Goal: Information Seeking & Learning: Find specific fact

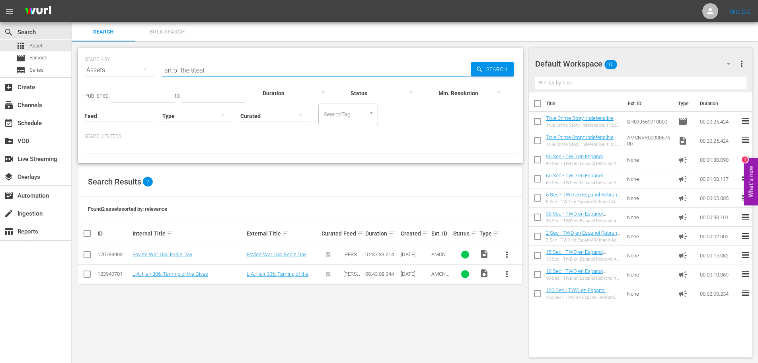
drag, startPoint x: 226, startPoint y: 65, endPoint x: 87, endPoint y: 60, distance: 138.7
click at [88, 60] on div "SEARCH BY Search By Assets Search ID, Title, Description, Keywords, or Category…" at bounding box center [300, 65] width 432 height 29
paste input "Asylum Blackout"
type input "Asylum Blackout"
click at [483, 70] on icon "button" at bounding box center [479, 69] width 7 height 7
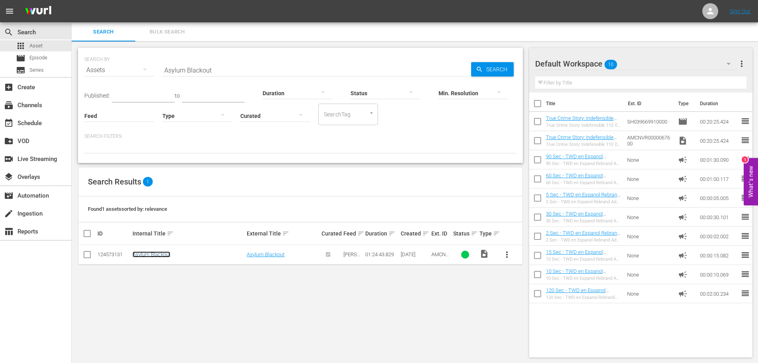
click at [160, 256] on link "Asylum Blackout" at bounding box center [152, 254] width 38 height 6
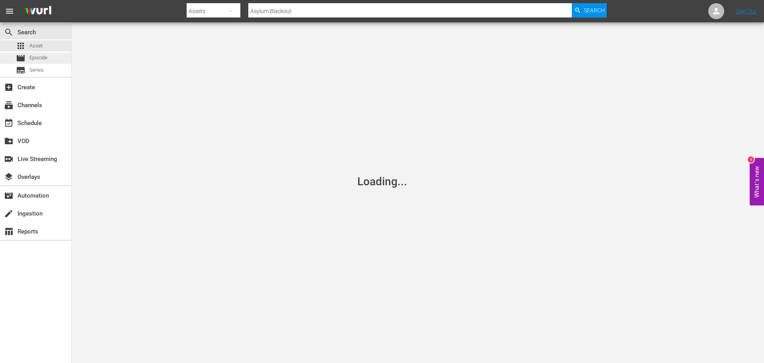
click at [35, 62] on div "movie Episode" at bounding box center [31, 58] width 31 height 11
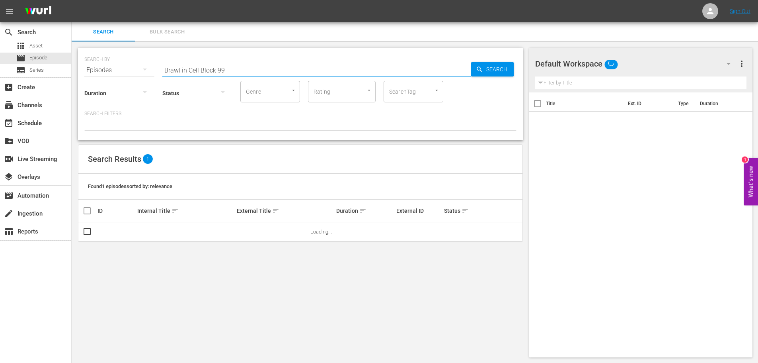
drag, startPoint x: 260, startPoint y: 72, endPoint x: 100, endPoint y: 58, distance: 161.1
click at [100, 58] on div "SEARCH BY Search By Episodes Search ID, Title, Description, Keywords, or Catego…" at bounding box center [300, 65] width 432 height 29
click at [199, 71] on input "Brawl in Cell Block 99" at bounding box center [316, 70] width 309 height 19
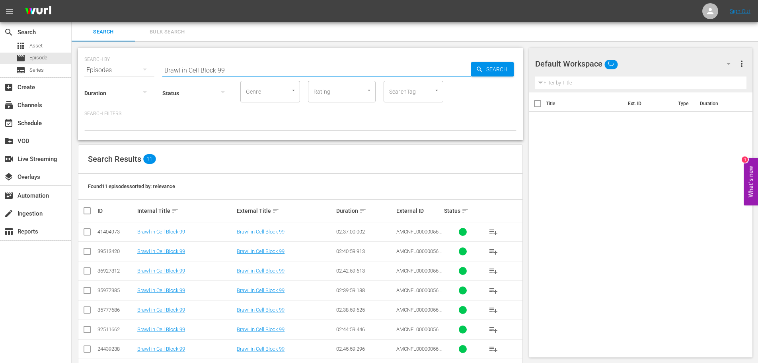
drag, startPoint x: 246, startPoint y: 71, endPoint x: 164, endPoint y: 70, distance: 82.0
click at [164, 70] on input "Brawl in Cell Block 99" at bounding box center [316, 70] width 309 height 19
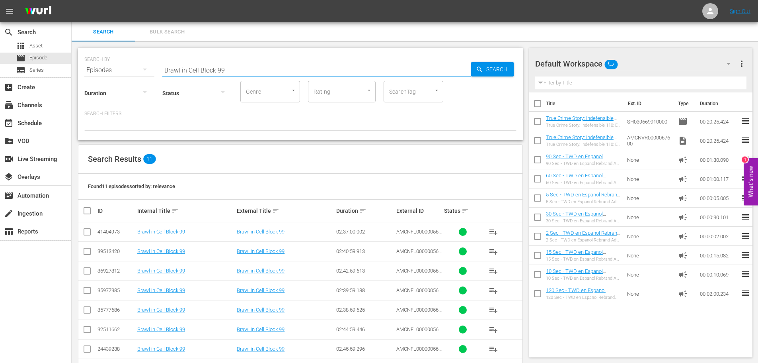
paste input "Asylum Blackout"
click at [503, 62] on div "SEARCH BY Search By Episodes Search ID, Title, Description, Keywords, or Catego…" at bounding box center [300, 65] width 432 height 29
click at [500, 65] on span "Search" at bounding box center [498, 69] width 31 height 14
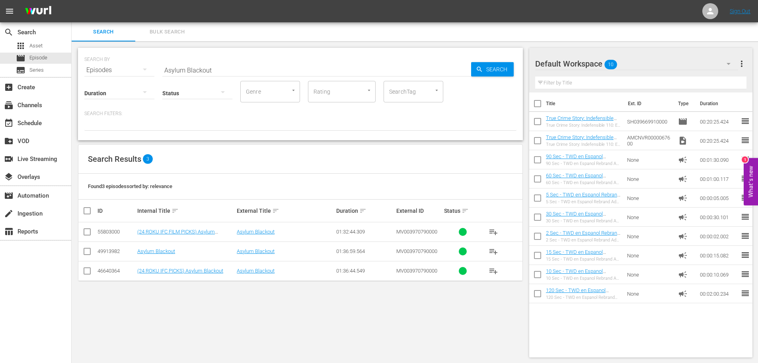
scroll to position [1, 0]
drag, startPoint x: 226, startPoint y: 68, endPoint x: 151, endPoint y: 66, distance: 74.5
click at [153, 67] on div "SEARCH BY Search By Episodes Search ID, Title, Description, Keywords, or Catego…" at bounding box center [300, 64] width 432 height 29
paste input "Puppet Master: The Littlest [PERSON_NAME]"
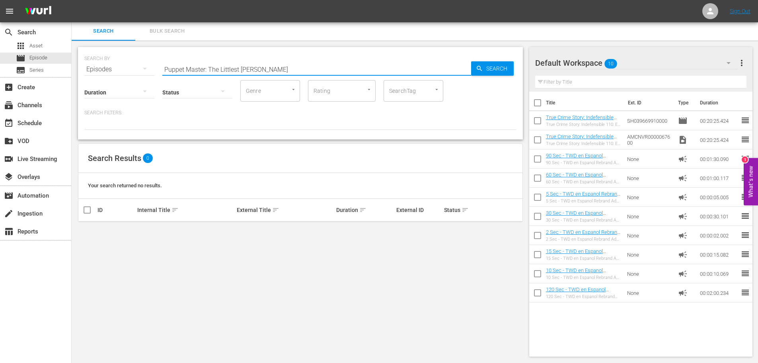
drag, startPoint x: 221, startPoint y: 67, endPoint x: 90, endPoint y: 53, distance: 131.7
click at [90, 53] on div "SEARCH BY Search By Episodes Search ID, Title, Description, Keywords, or Catego…" at bounding box center [300, 64] width 432 height 29
click at [290, 80] on div "Duration Status Genre Genre Rating Rating SearchTag SearchTag" at bounding box center [300, 90] width 432 height 23
drag, startPoint x: 286, startPoint y: 67, endPoint x: 204, endPoint y: 72, distance: 82.2
click at [204, 72] on input "Puppet Master: The Littlest [PERSON_NAME]" at bounding box center [316, 69] width 309 height 19
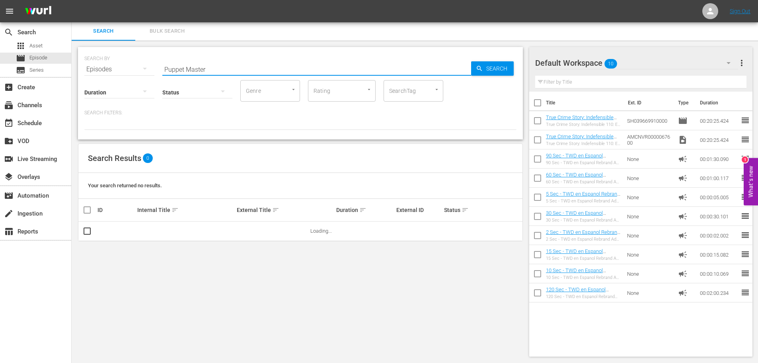
type input "Puppet Master"
